Goal: Task Accomplishment & Management: Use online tool/utility

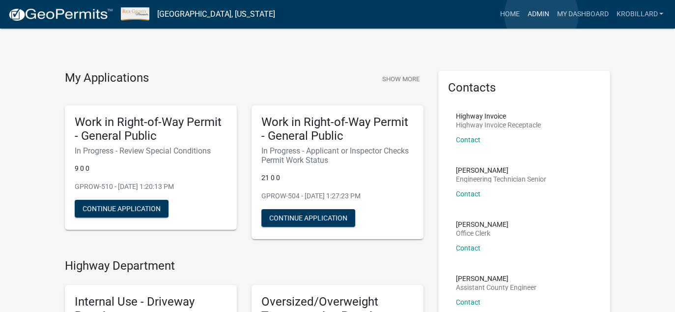
click at [542, 15] on link "Admin" at bounding box center [537, 14] width 29 height 19
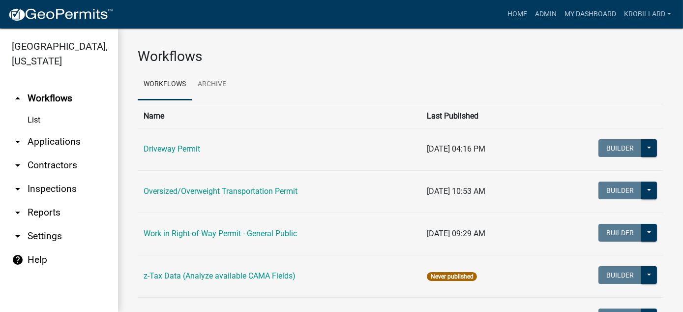
click at [15, 213] on icon "arrow_drop_down" at bounding box center [18, 212] width 12 height 12
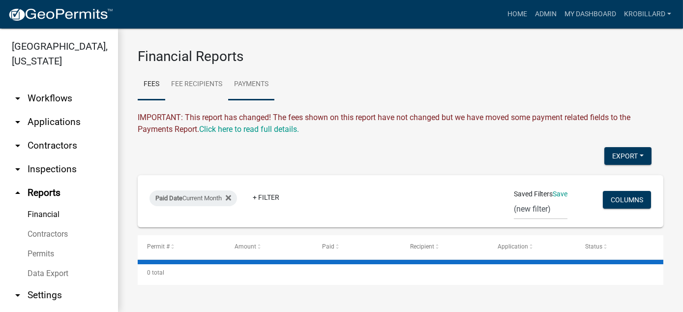
click at [261, 83] on link "Payments" at bounding box center [251, 84] width 46 height 31
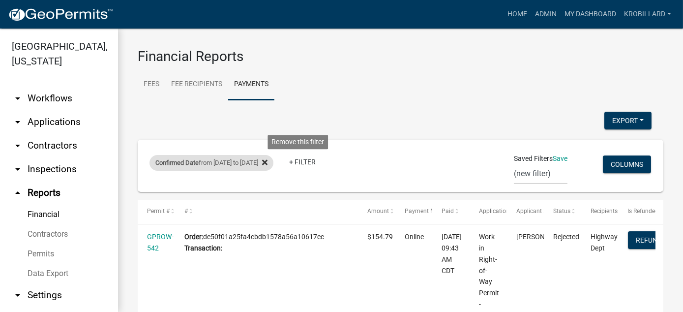
click at [267, 162] on icon at bounding box center [264, 162] width 5 height 8
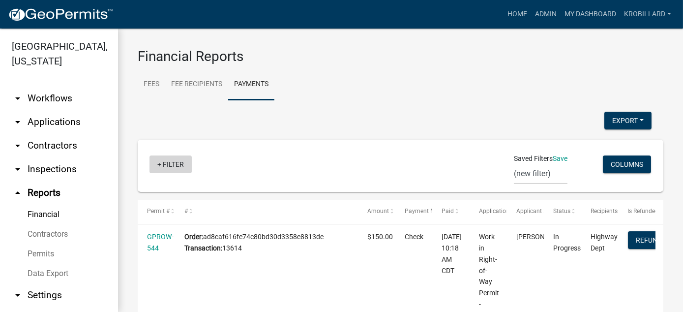
click at [167, 164] on link "+ Filter" at bounding box center [170, 164] width 42 height 18
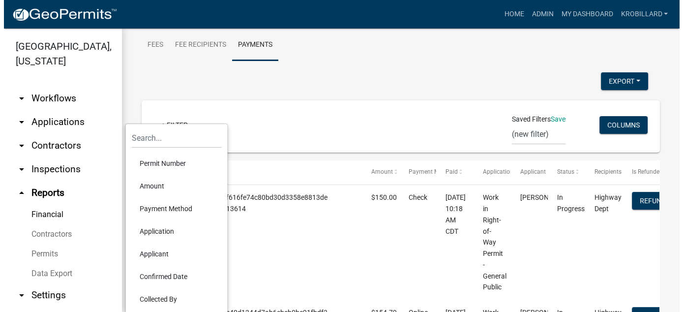
scroll to position [59, 0]
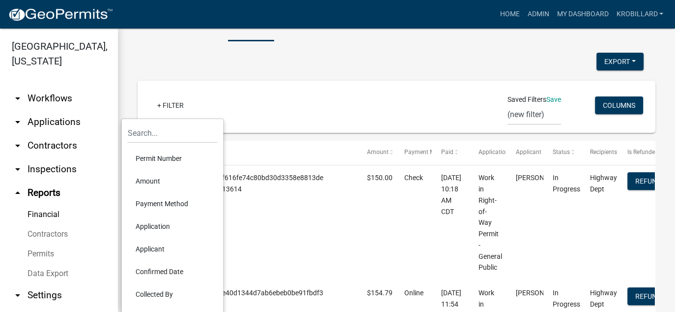
click at [155, 271] on li "Confirmed Date" at bounding box center [173, 271] width 90 height 23
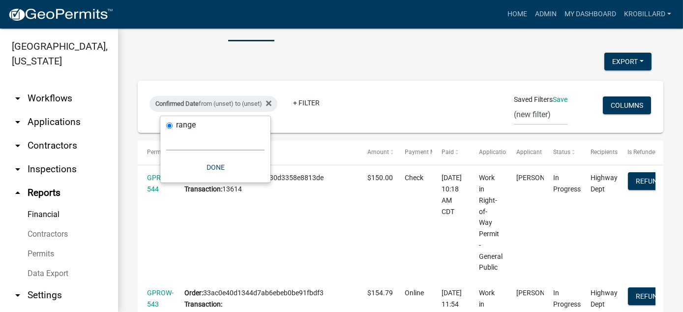
click at [226, 147] on select "[DATE] [DATE] Current Week Previous Week Current Month Last Month Current Calen…" at bounding box center [215, 140] width 98 height 20
select select "custom"
click at [166, 130] on select "[DATE] [DATE] Current Week Previous Week Current Month Last Month Current Calen…" at bounding box center [215, 140] width 98 height 20
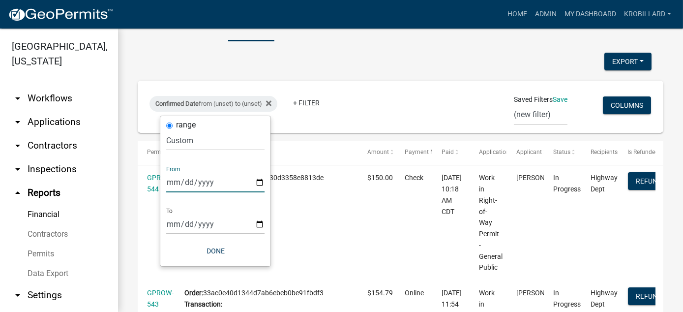
click at [261, 181] on input "date" at bounding box center [215, 182] width 98 height 20
type input "[DATE]"
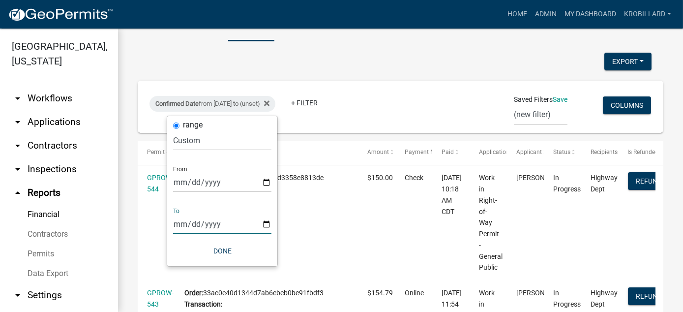
click at [267, 223] on input "date" at bounding box center [222, 224] width 98 height 20
type input "[DATE]"
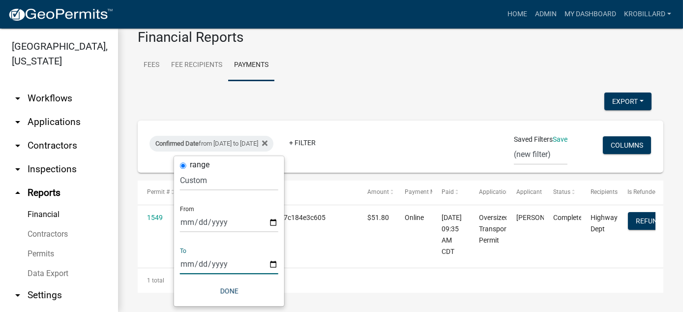
scroll to position [19, 0]
click at [226, 289] on button "Done" at bounding box center [229, 291] width 98 height 18
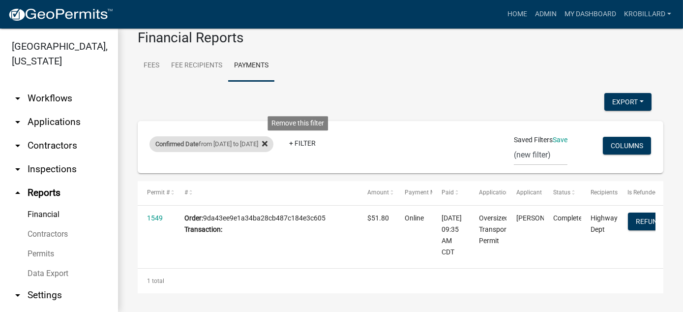
click at [267, 143] on icon at bounding box center [264, 143] width 5 height 5
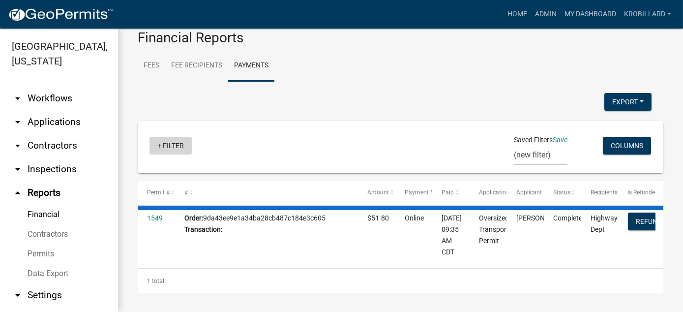
click at [170, 145] on link "+ Filter" at bounding box center [170, 146] width 42 height 18
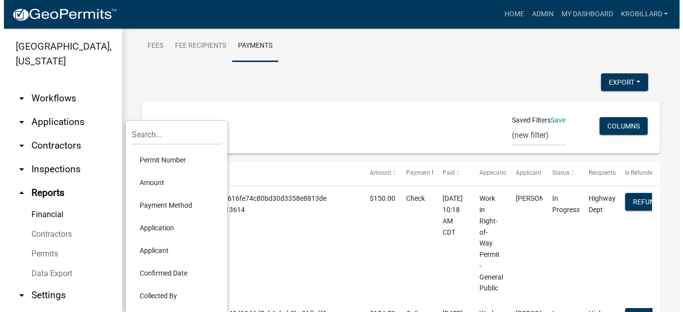
scroll to position [58, 0]
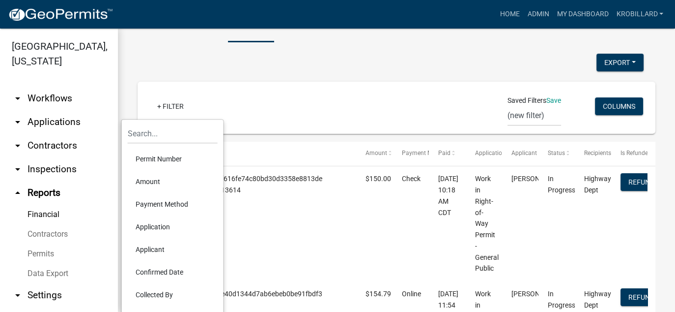
click at [162, 271] on li "Confirmed Date" at bounding box center [173, 271] width 90 height 23
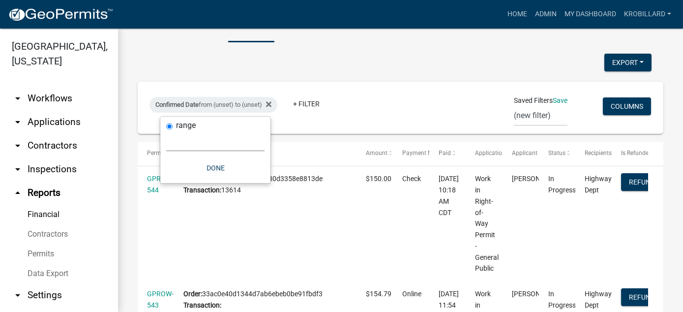
click at [174, 145] on select "[DATE] [DATE] Current Week Previous Week Current Month Last Month Current Calen…" at bounding box center [215, 141] width 98 height 20
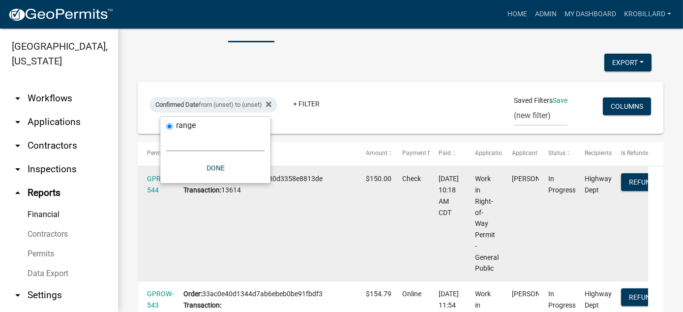
select select "custom"
click at [166, 131] on select "[DATE] [DATE] Current Week Previous Week Current Month Last Month Current Calen…" at bounding box center [215, 141] width 98 height 20
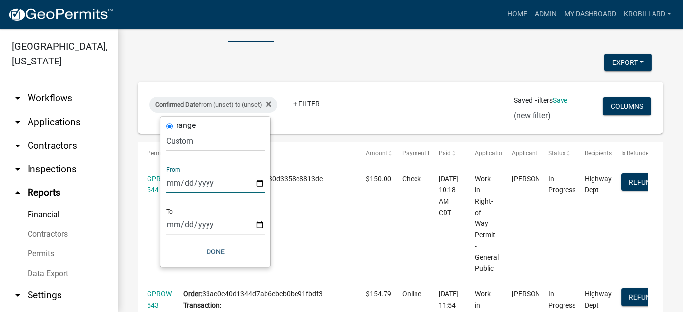
click at [179, 180] on input "date" at bounding box center [215, 182] width 98 height 20
click at [258, 181] on input "date" at bounding box center [215, 182] width 98 height 20
type input "[DATE]"
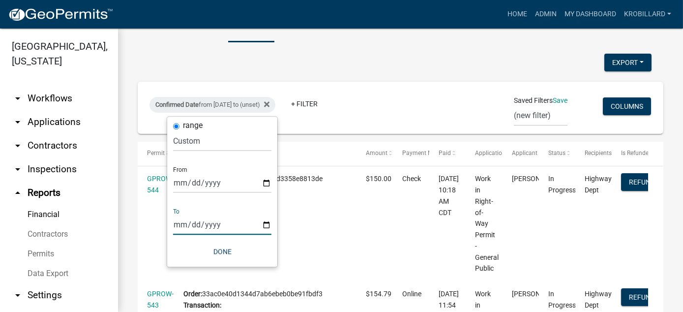
click at [268, 223] on input "date" at bounding box center [222, 224] width 98 height 20
type input "[DATE]"
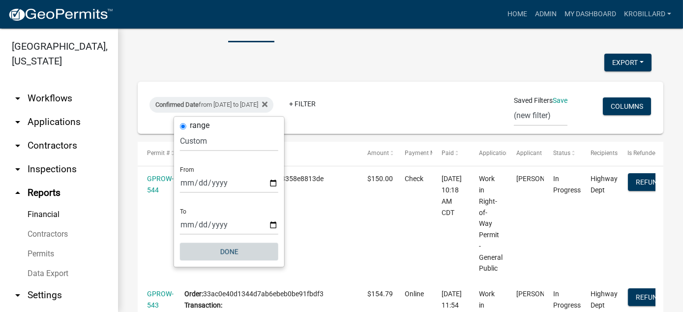
click at [225, 253] on button "Done" at bounding box center [229, 251] width 98 height 18
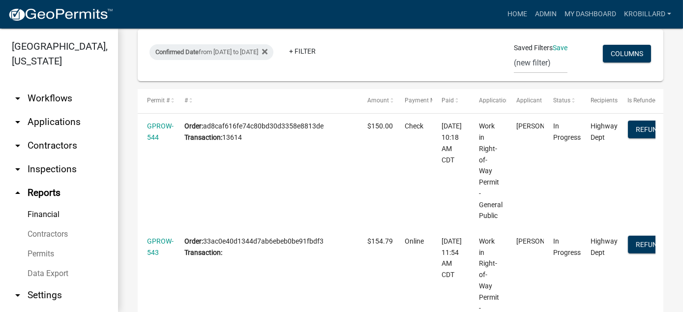
scroll to position [52, 0]
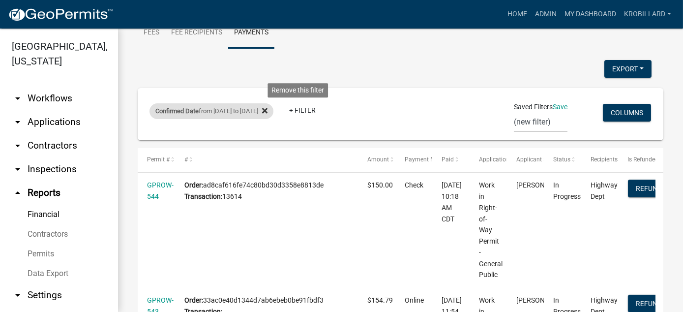
click at [267, 111] on icon at bounding box center [264, 111] width 5 height 8
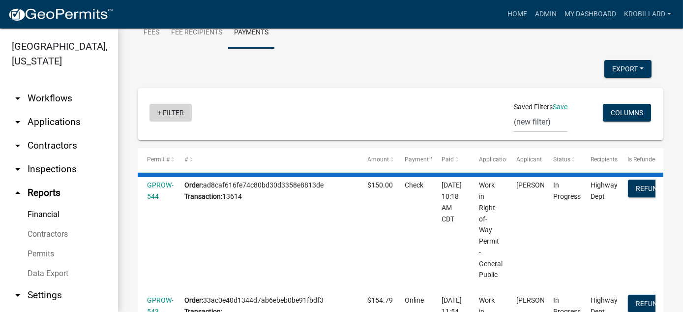
click at [177, 113] on link "+ Filter" at bounding box center [170, 113] width 42 height 18
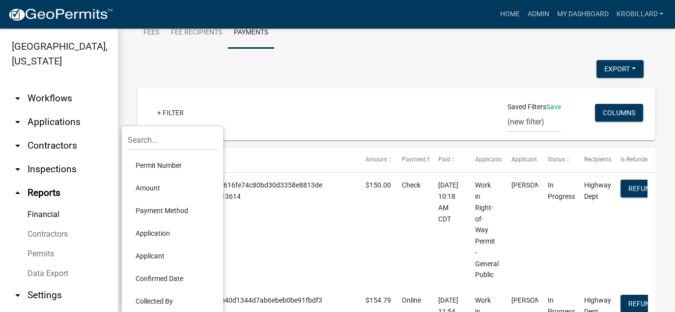
click at [157, 277] on li "Confirmed Date" at bounding box center [173, 278] width 90 height 23
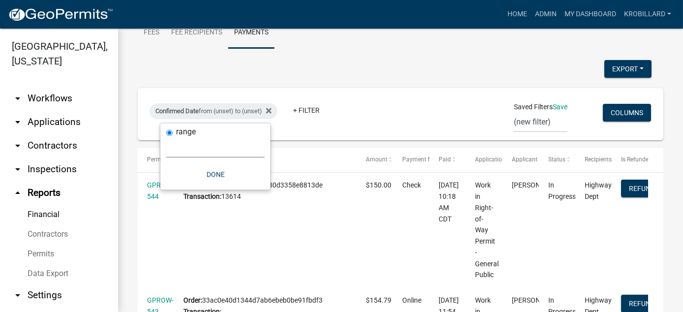
click at [205, 150] on select "[DATE] [DATE] Current Week Previous Week Current Month Last Month Current Calen…" at bounding box center [215, 147] width 98 height 20
select select "custom"
click at [166, 137] on select "[DATE] [DATE] Current Week Previous Week Current Month Last Month Current Calen…" at bounding box center [215, 147] width 98 height 20
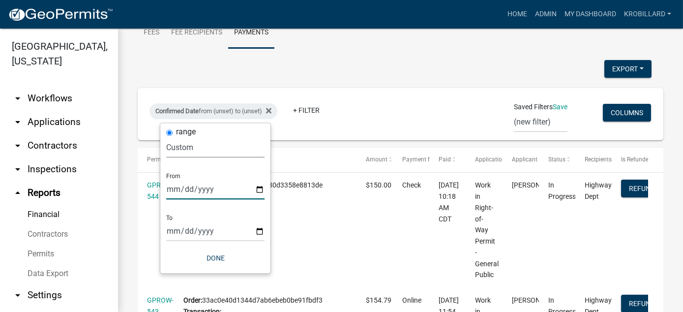
click at [259, 190] on input "date" at bounding box center [215, 189] width 98 height 20
type input "[DATE]"
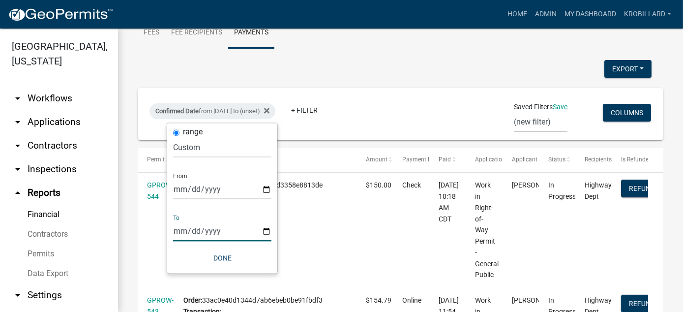
click at [266, 232] on input "date" at bounding box center [222, 231] width 98 height 20
type input "[DATE]"
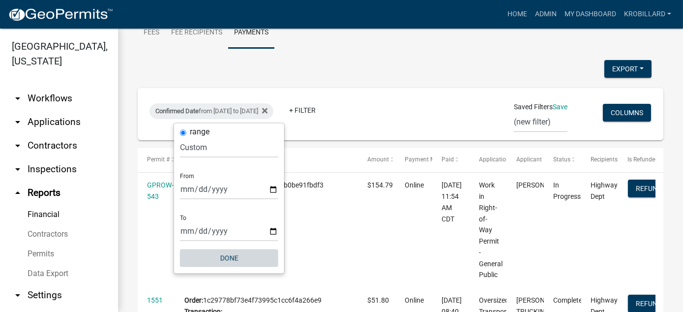
click at [232, 258] on button "Done" at bounding box center [229, 258] width 98 height 18
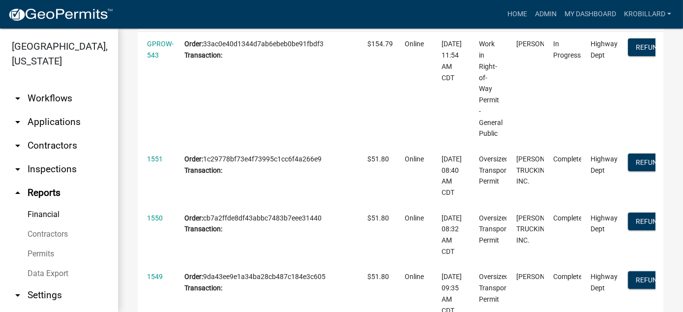
scroll to position [194, 0]
